Goal: Find specific page/section: Find specific page/section

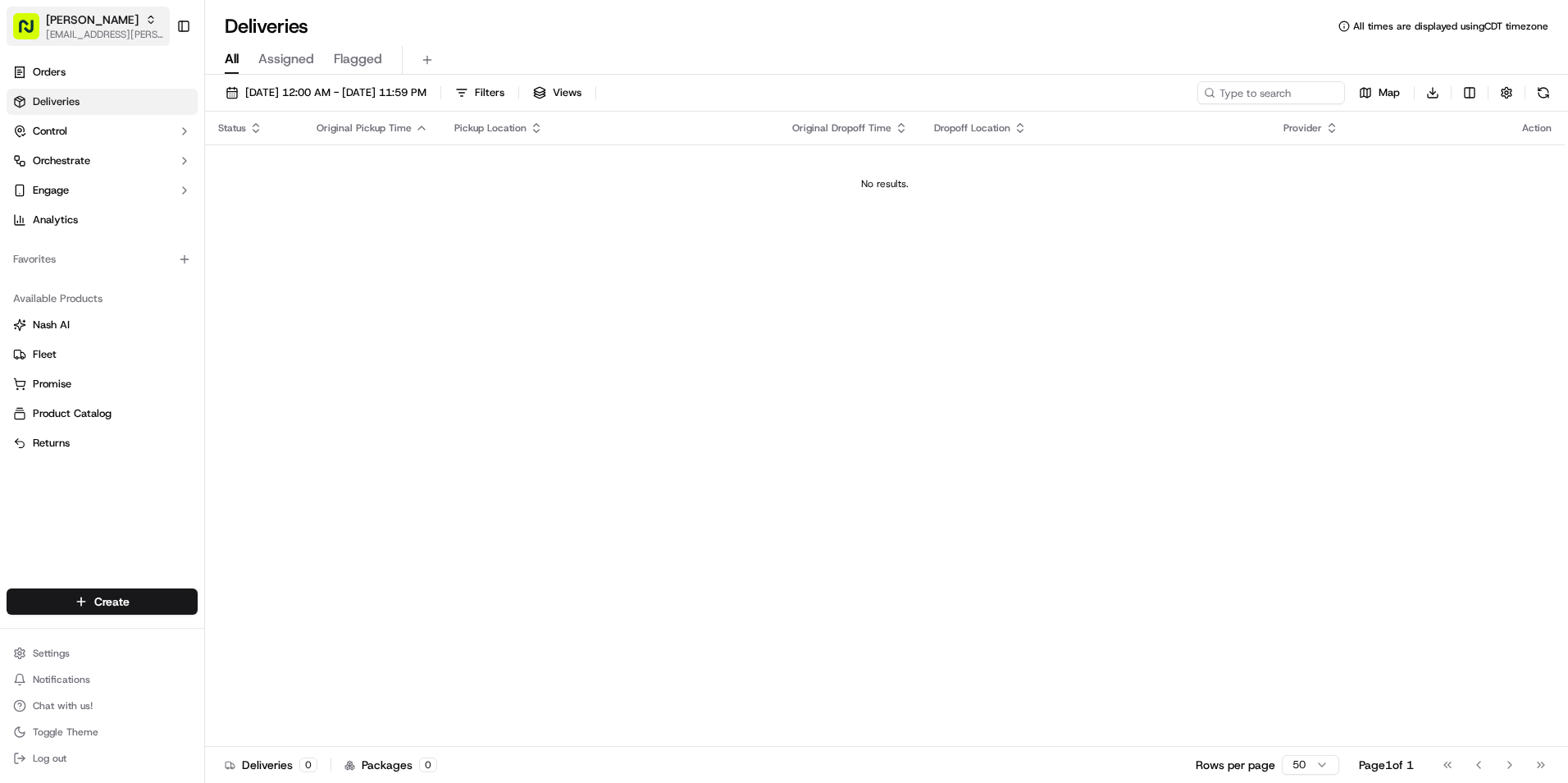
click at [98, 27] on span "[PERSON_NAME]" at bounding box center [91, 20] width 92 height 17
type input "ger"
click at [303, 80] on span "Cava - [GEOGRAPHIC_DATA]" at bounding box center [281, 84] width 144 height 15
